Goal: Find contact information: Find contact information

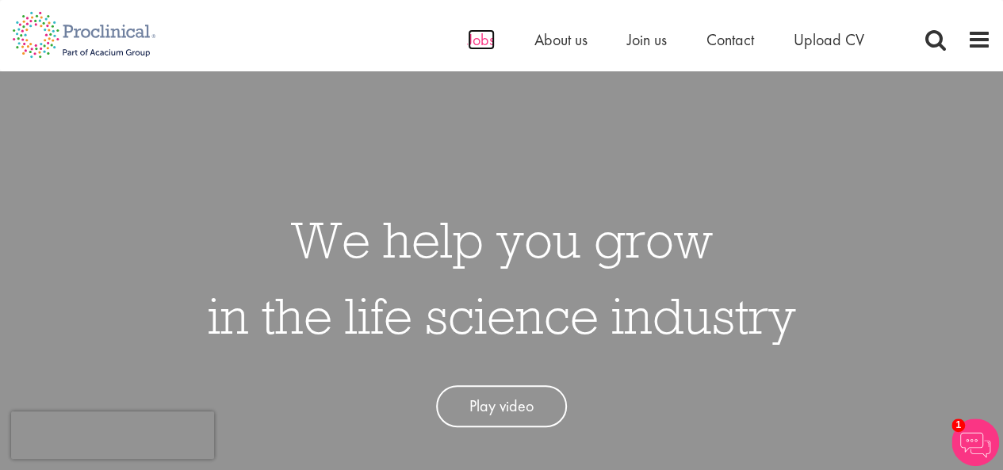
click at [487, 41] on span "Jobs" at bounding box center [481, 39] width 27 height 21
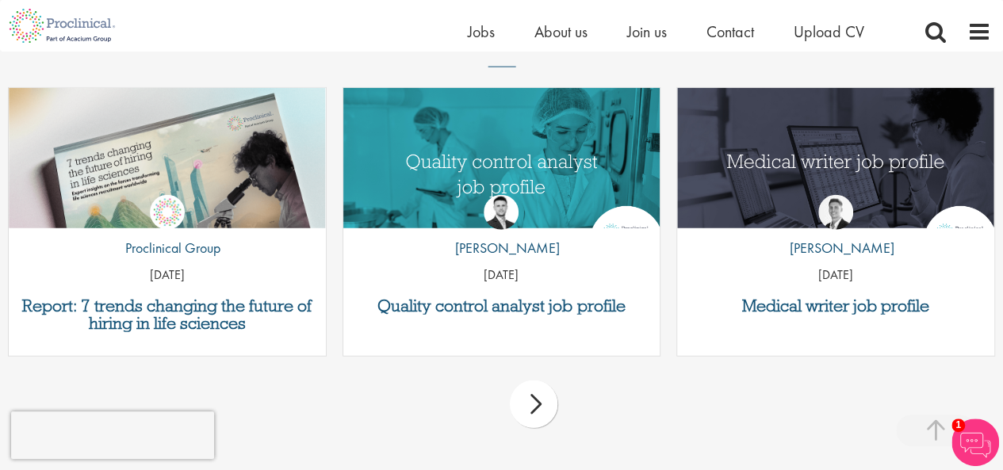
scroll to position [1865, 0]
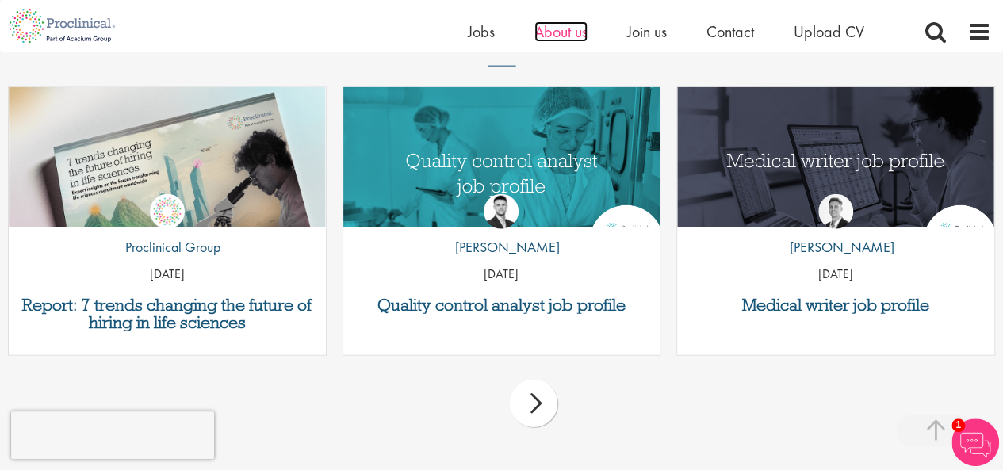
click at [546, 29] on span "About us" at bounding box center [561, 31] width 53 height 21
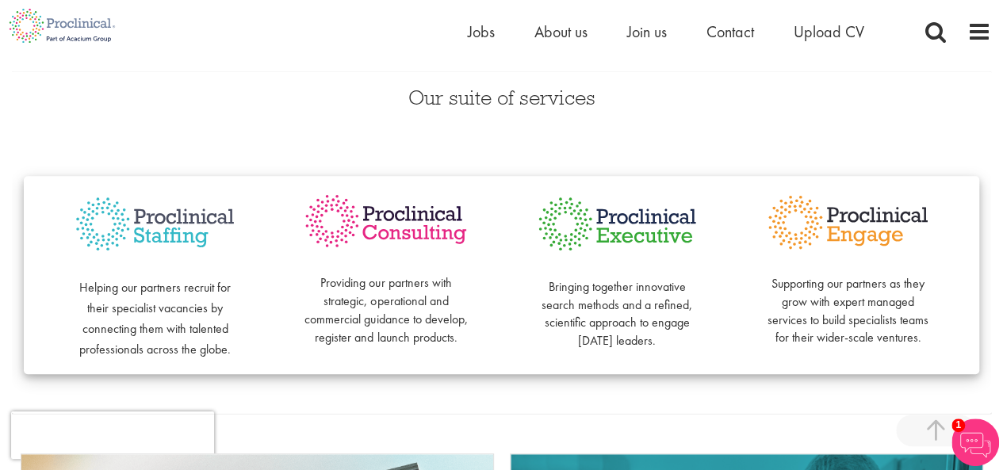
scroll to position [339, 0]
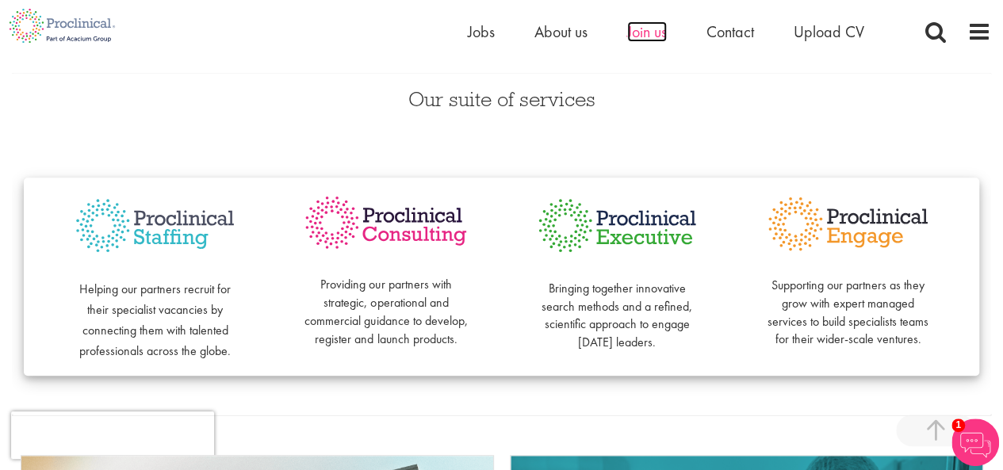
click at [647, 32] on span "Join us" at bounding box center [647, 31] width 40 height 21
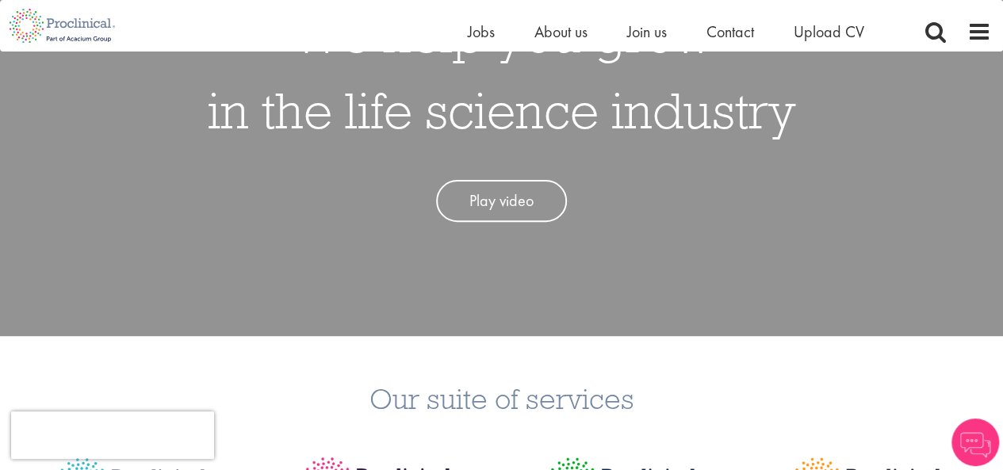
scroll to position [314, 0]
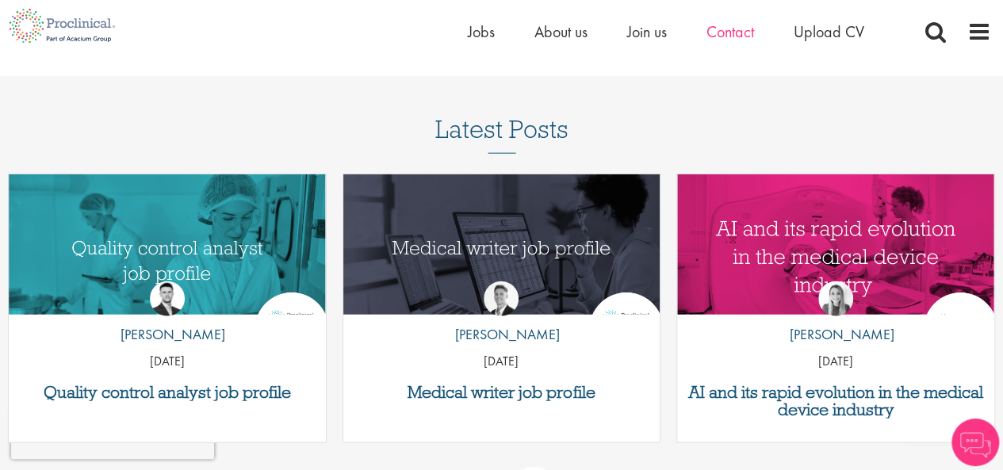
scroll to position [1916, 0]
click at [725, 29] on span "Contact" at bounding box center [731, 31] width 48 height 21
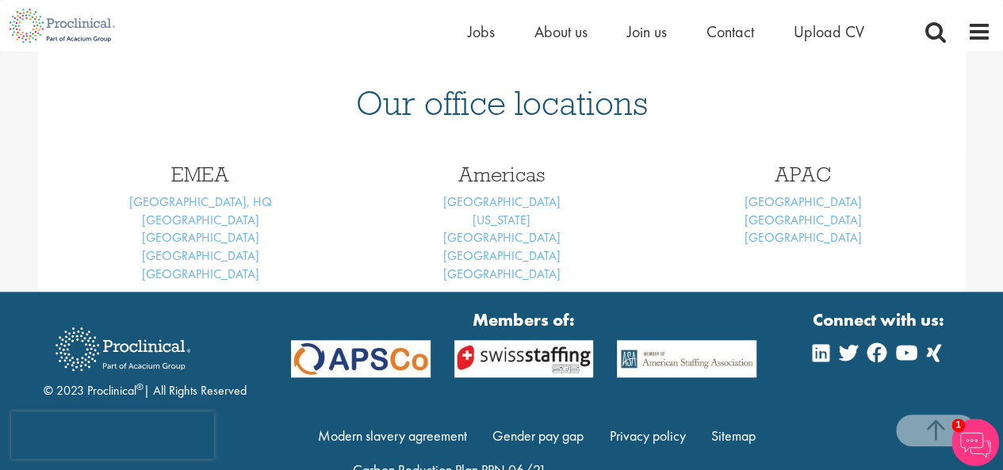
scroll to position [668, 0]
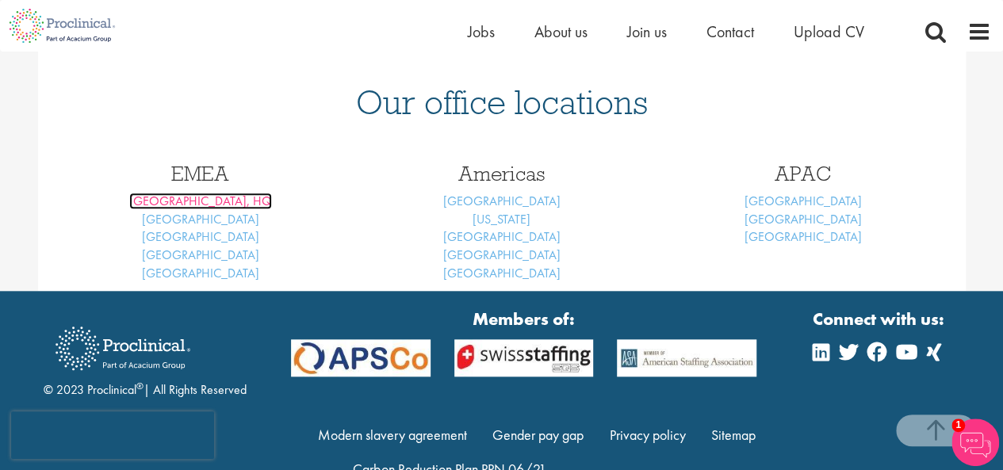
click at [209, 204] on link "[GEOGRAPHIC_DATA], HQ" at bounding box center [200, 201] width 143 height 17
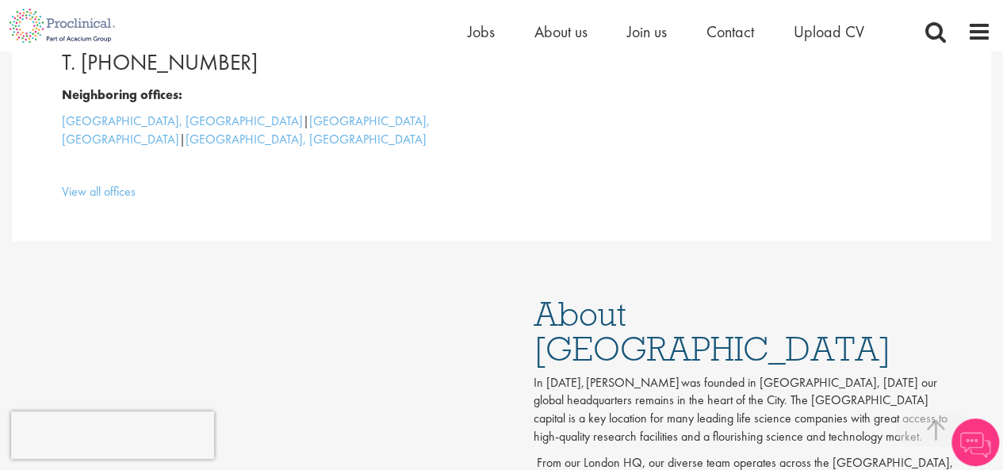
scroll to position [567, 0]
click at [117, 184] on link "View all offices" at bounding box center [99, 192] width 74 height 17
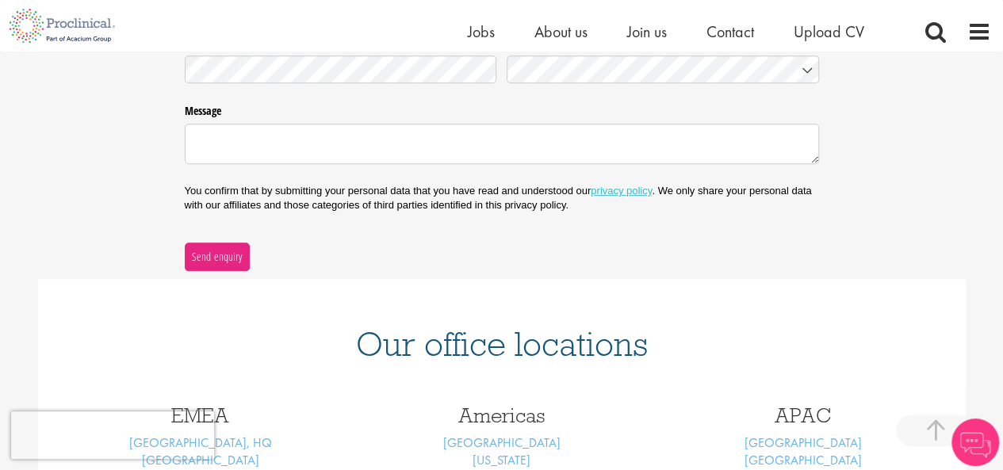
scroll to position [713, 0]
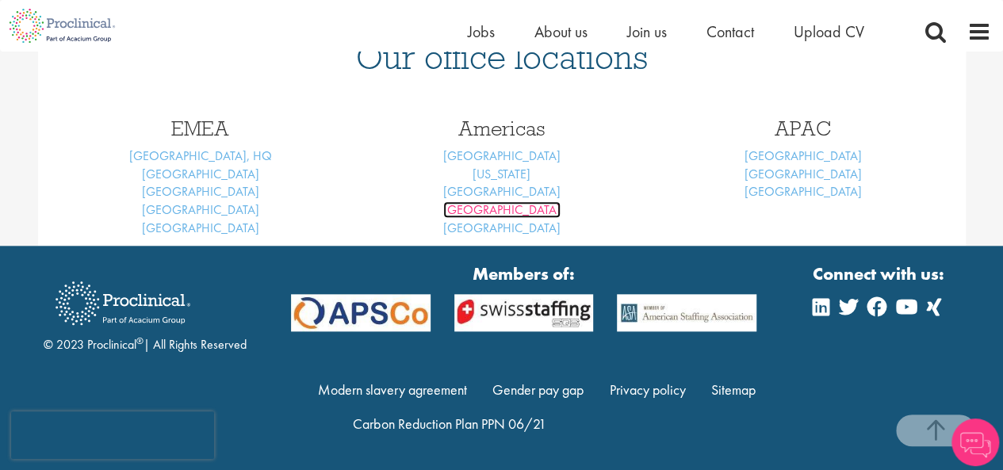
click at [512, 217] on link "San Diego" at bounding box center [501, 209] width 117 height 17
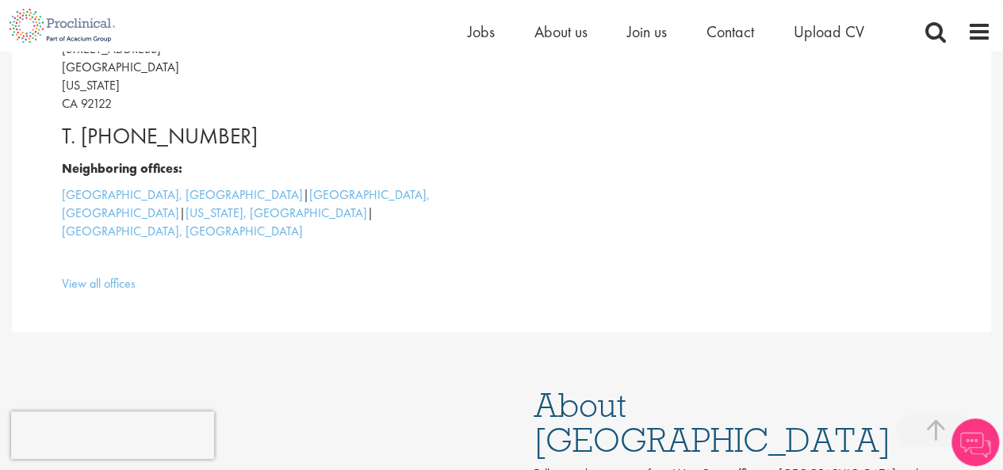
scroll to position [497, 0]
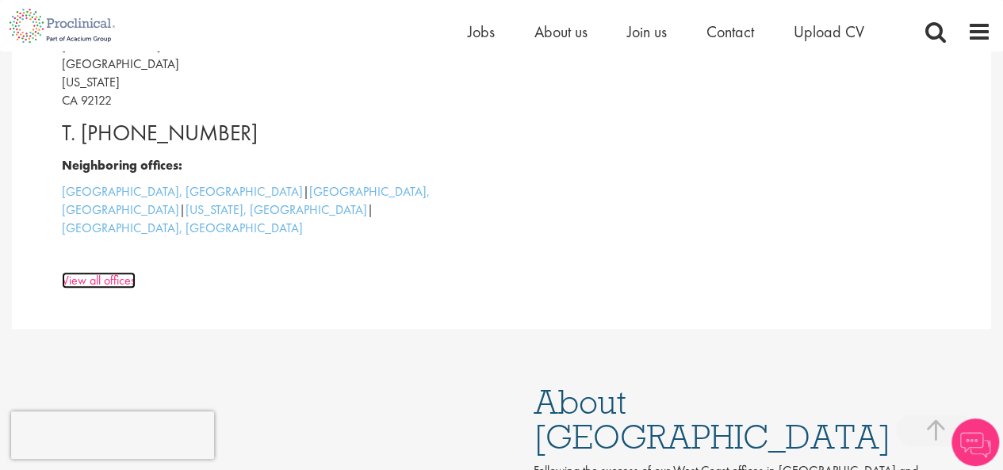
click at [101, 272] on link "View all offices" at bounding box center [99, 280] width 74 height 17
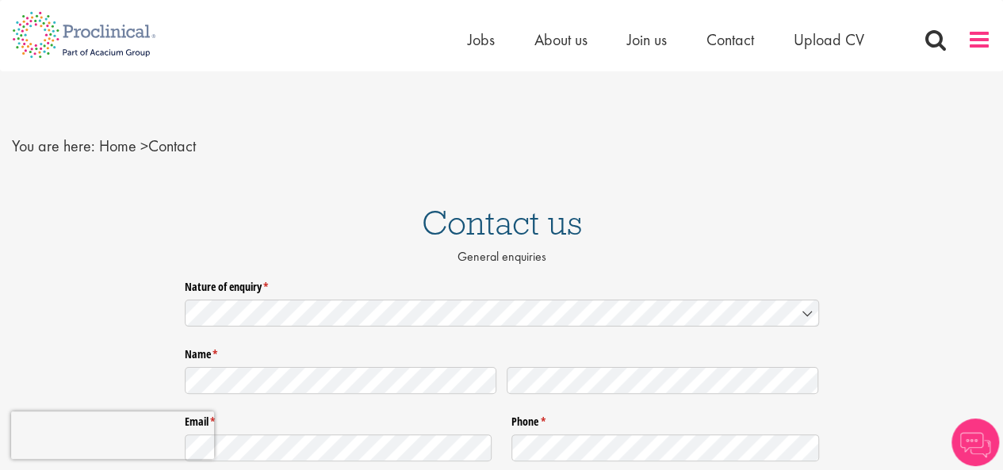
click at [983, 34] on span at bounding box center [980, 40] width 24 height 24
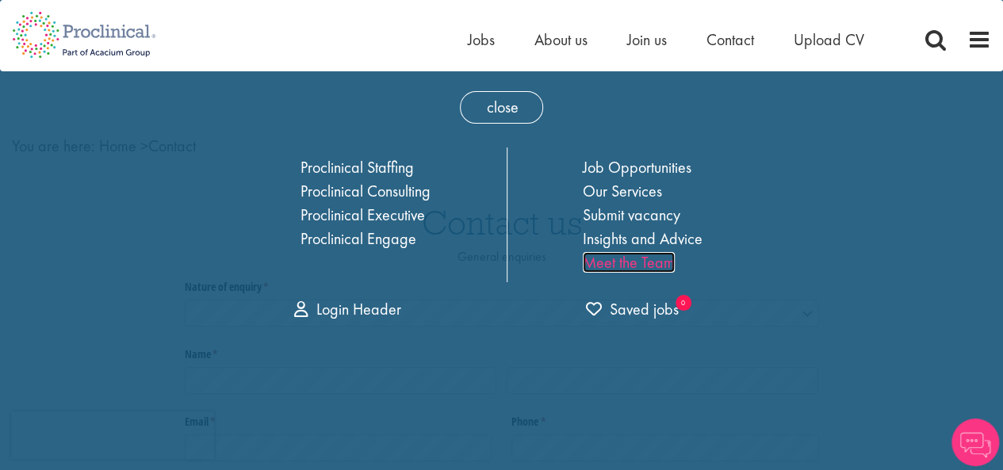
click at [624, 266] on link "Meet the Team" at bounding box center [629, 262] width 92 height 21
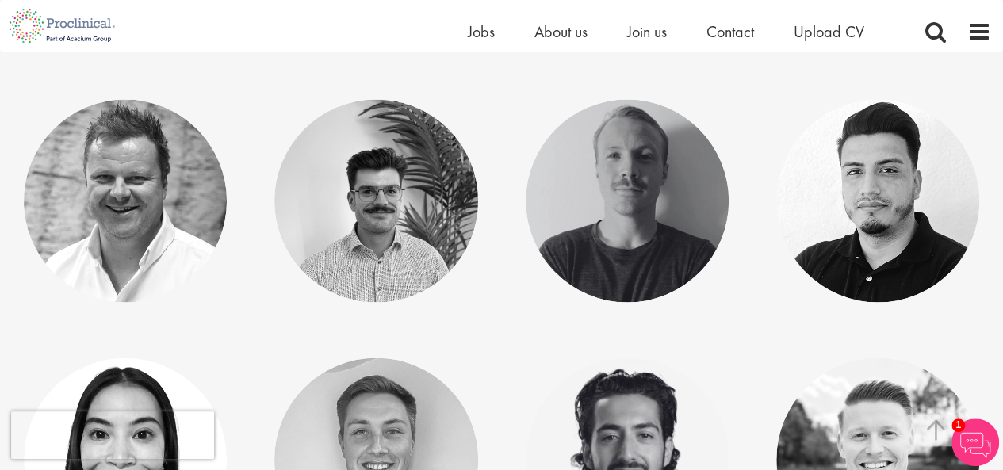
scroll to position [1567, 0]
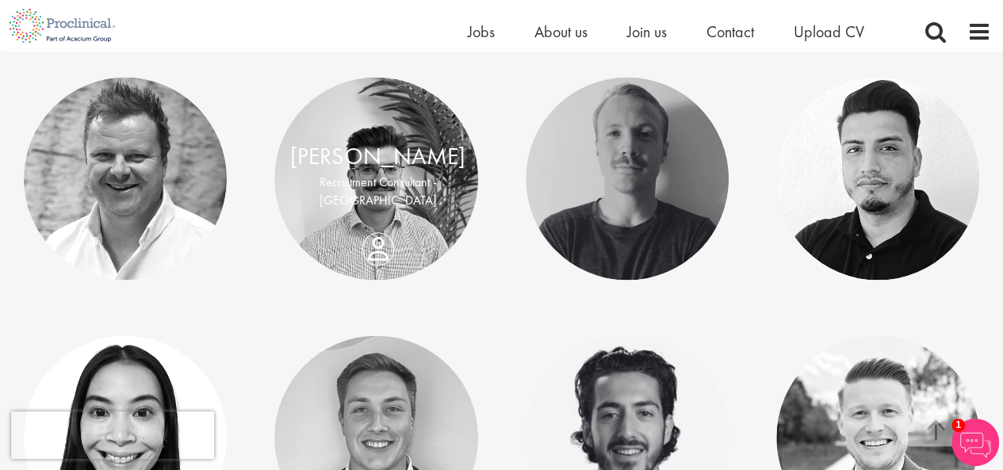
click at [377, 219] on div "Quirin Engelhardt Recruitment Consultant - EU" at bounding box center [377, 179] width 207 height 79
click at [393, 172] on link "[PERSON_NAME]" at bounding box center [377, 157] width 175 height 30
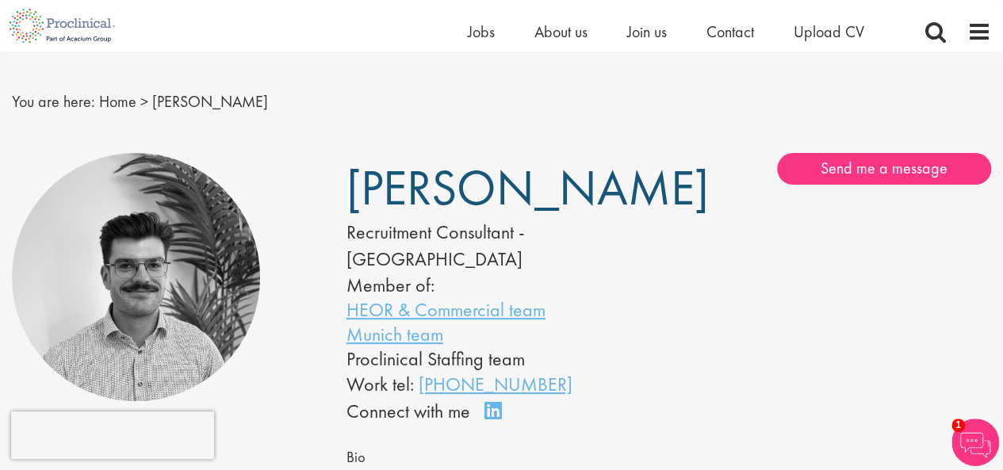
scroll to position [19, 0]
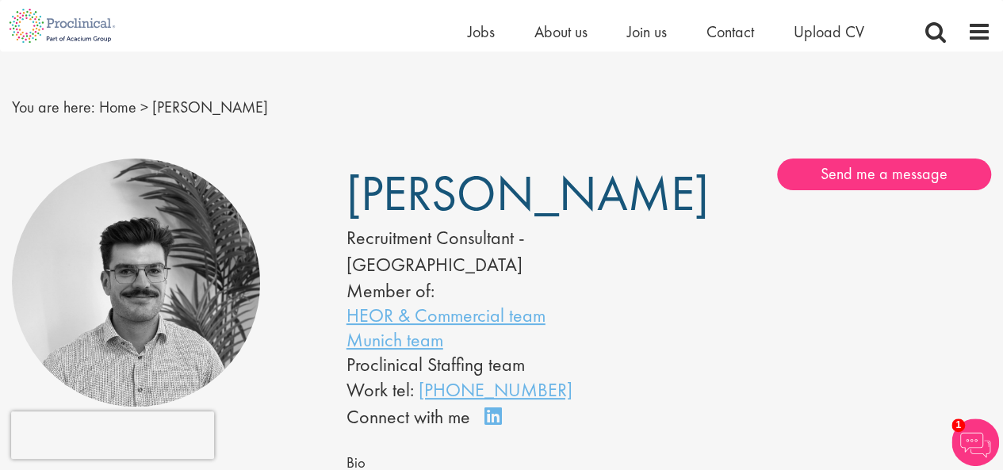
drag, startPoint x: 559, startPoint y: 232, endPoint x: 358, endPoint y: 197, distance: 203.5
click at [358, 197] on h1 "[PERSON_NAME]" at bounding box center [484, 193] width 275 height 39
copy span "[PERSON_NAME]"
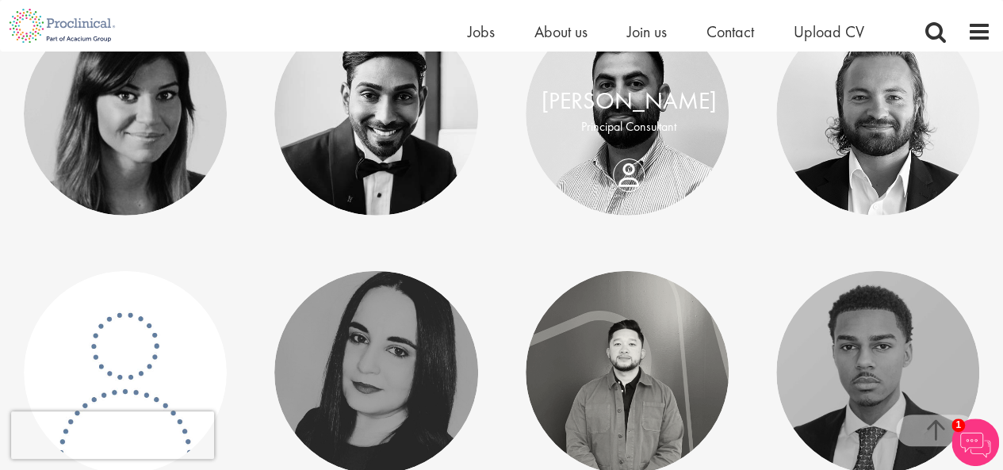
scroll to position [2409, 0]
